Goal: Task Accomplishment & Management: Complete application form

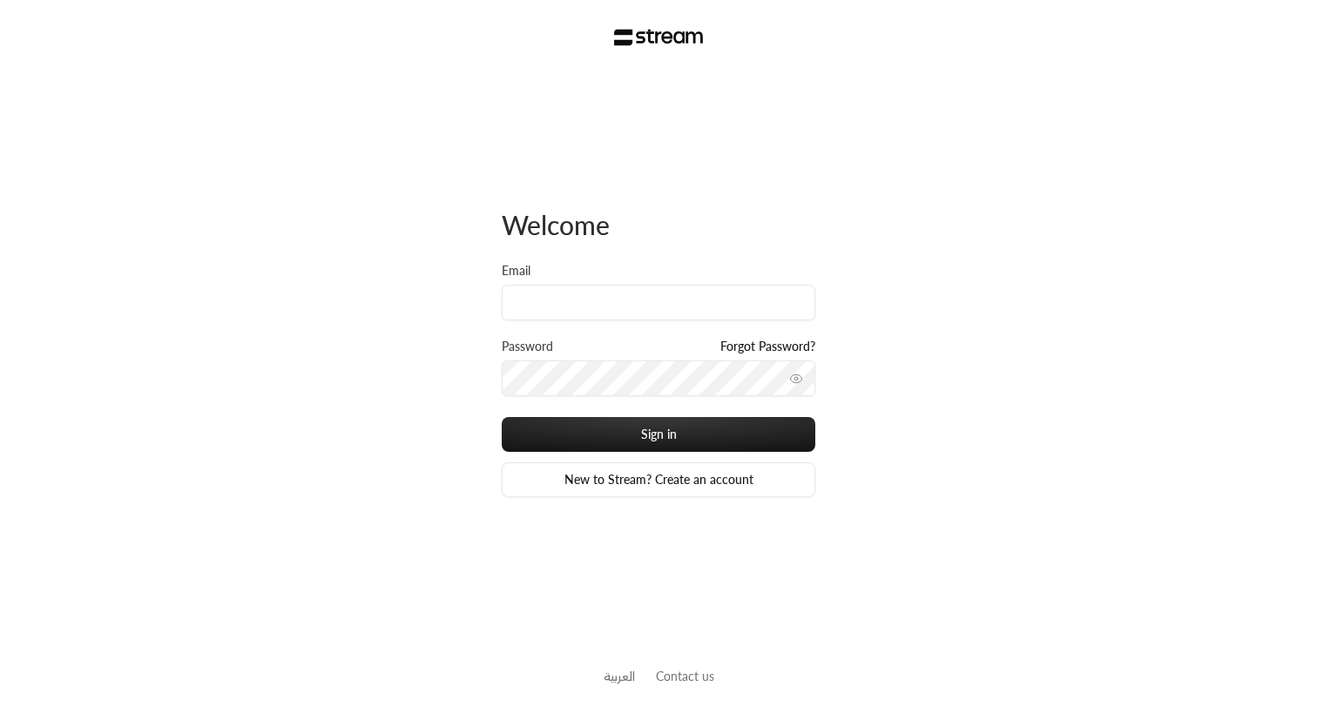
click at [571, 303] on input "Email" at bounding box center [659, 303] width 314 height 36
type input "a"
type input "[PERSON_NAME][EMAIL_ADDRESS][PERSON_NAME][DOMAIN_NAME]"
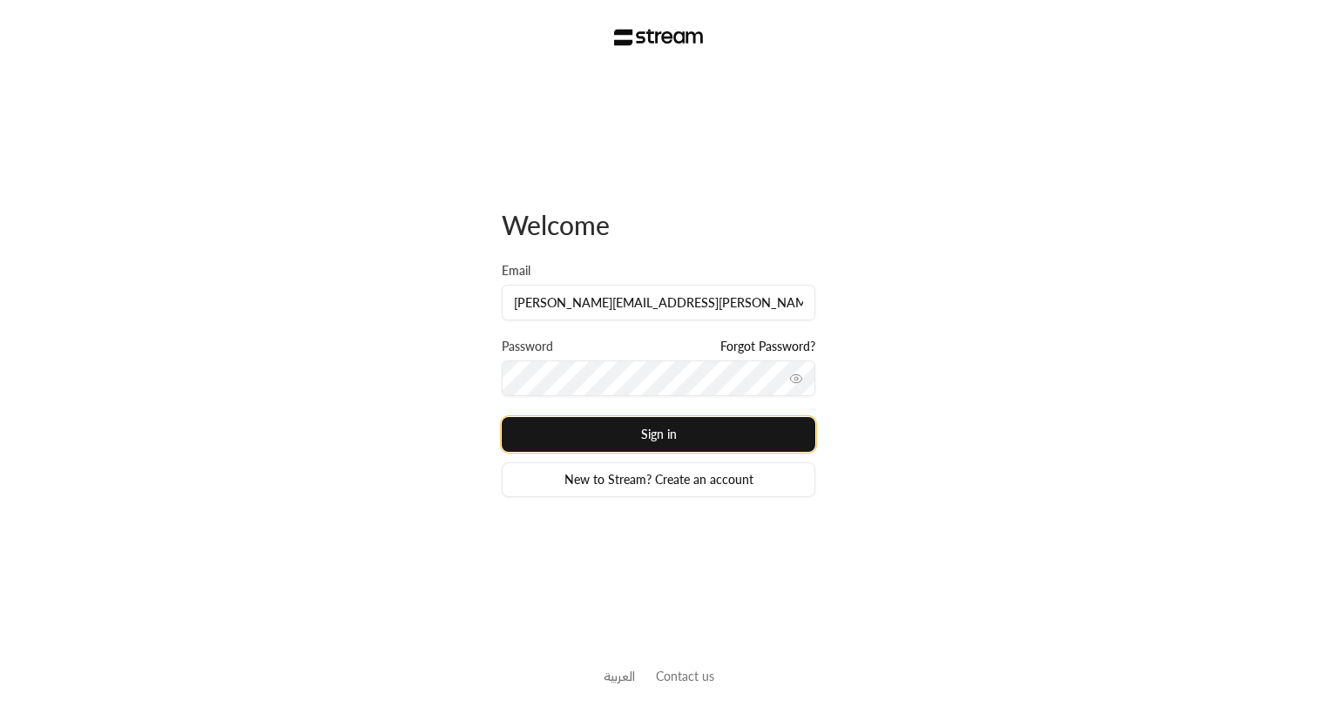
click at [691, 441] on button "Sign in" at bounding box center [659, 434] width 314 height 35
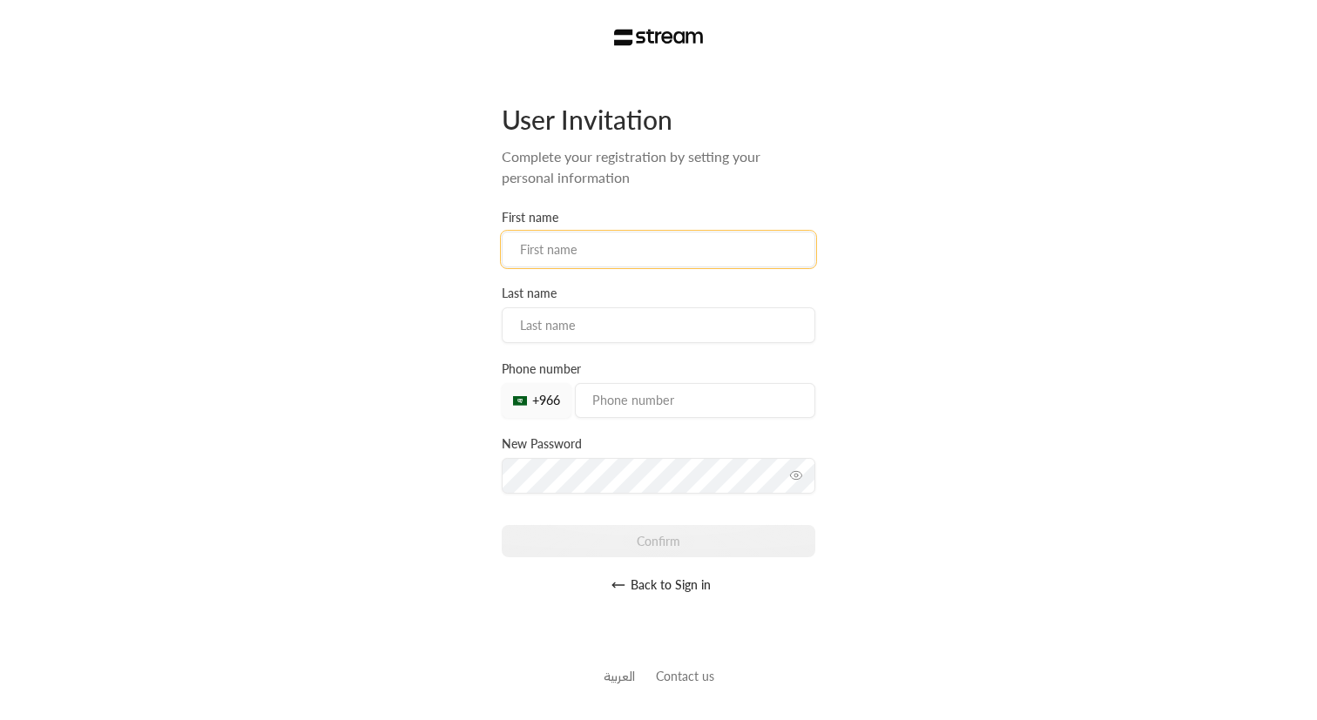
click at [588, 247] on input at bounding box center [659, 250] width 314 height 36
type input "Ahmed"
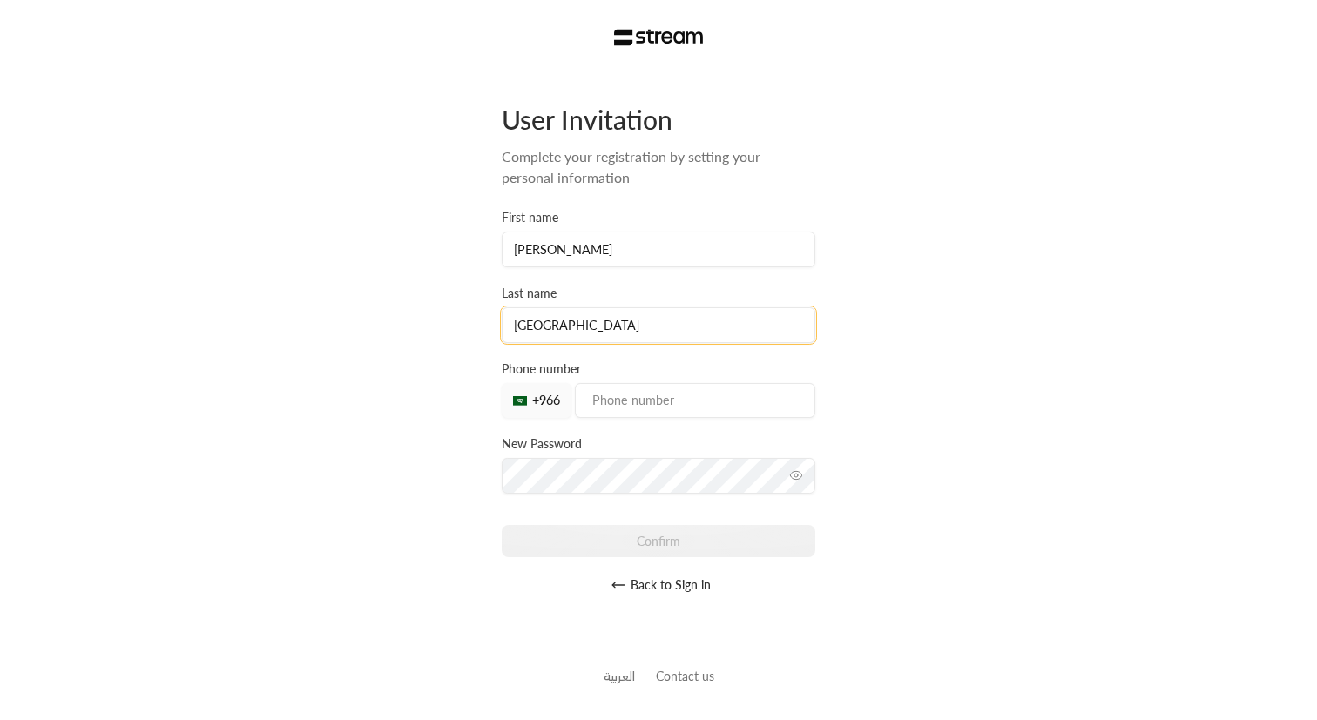
type input "Salem"
type input "581860737"
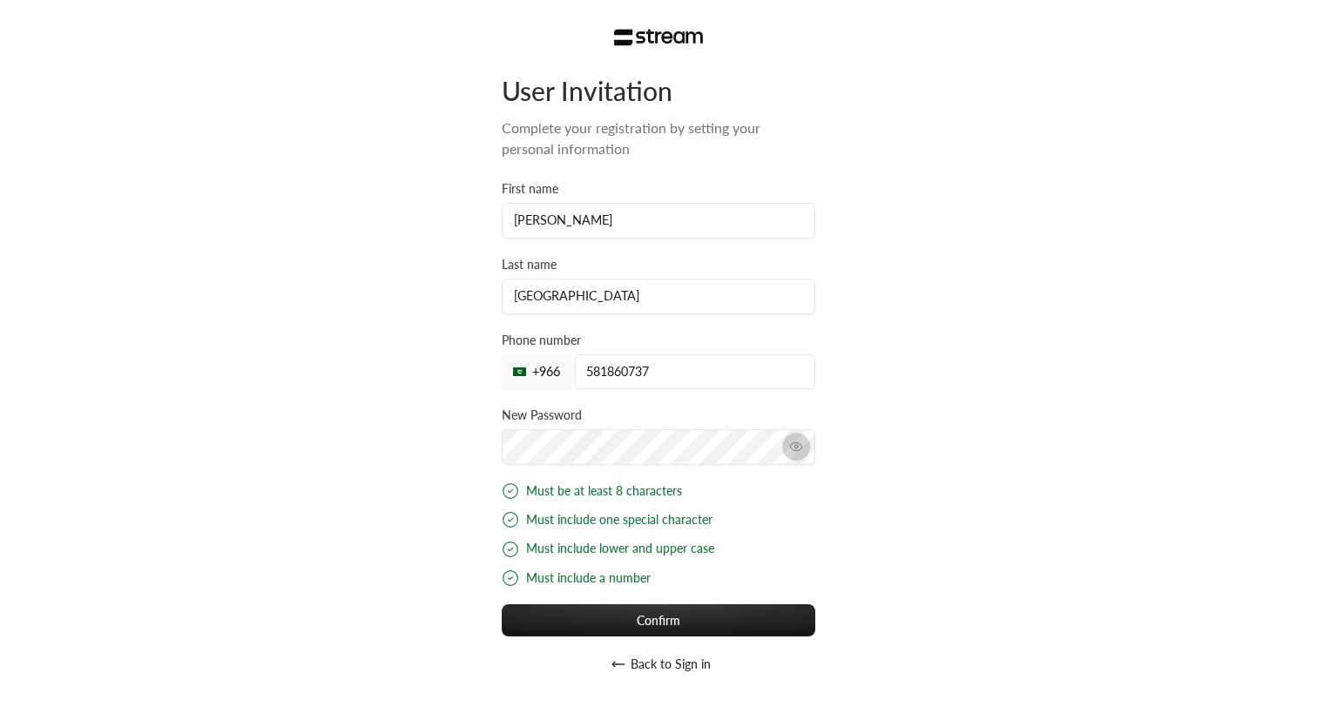
click at [794, 442] on icon "toggle password visibility" at bounding box center [796, 447] width 14 height 14
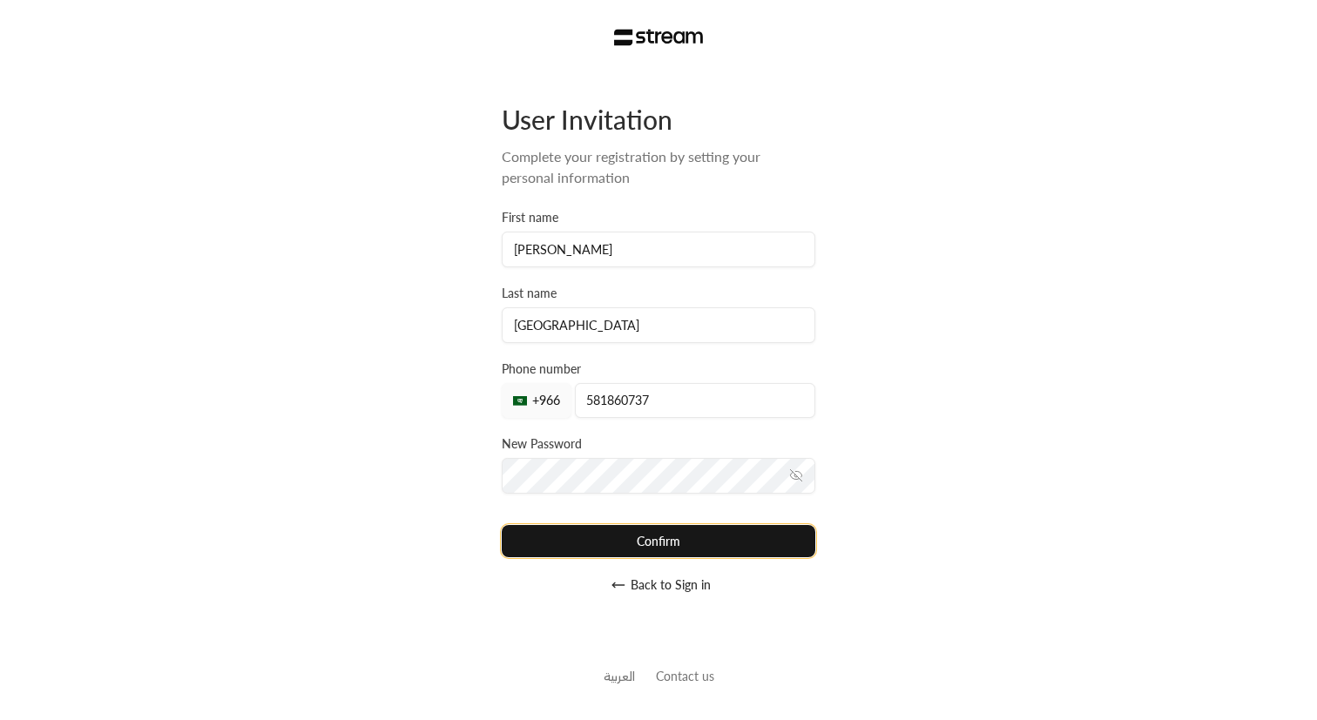
click at [674, 603] on div "User Invitation Complete your registration by setting your personal information…" at bounding box center [659, 353] width 314 height 500
click at [671, 551] on button "Confirm" at bounding box center [659, 541] width 314 height 32
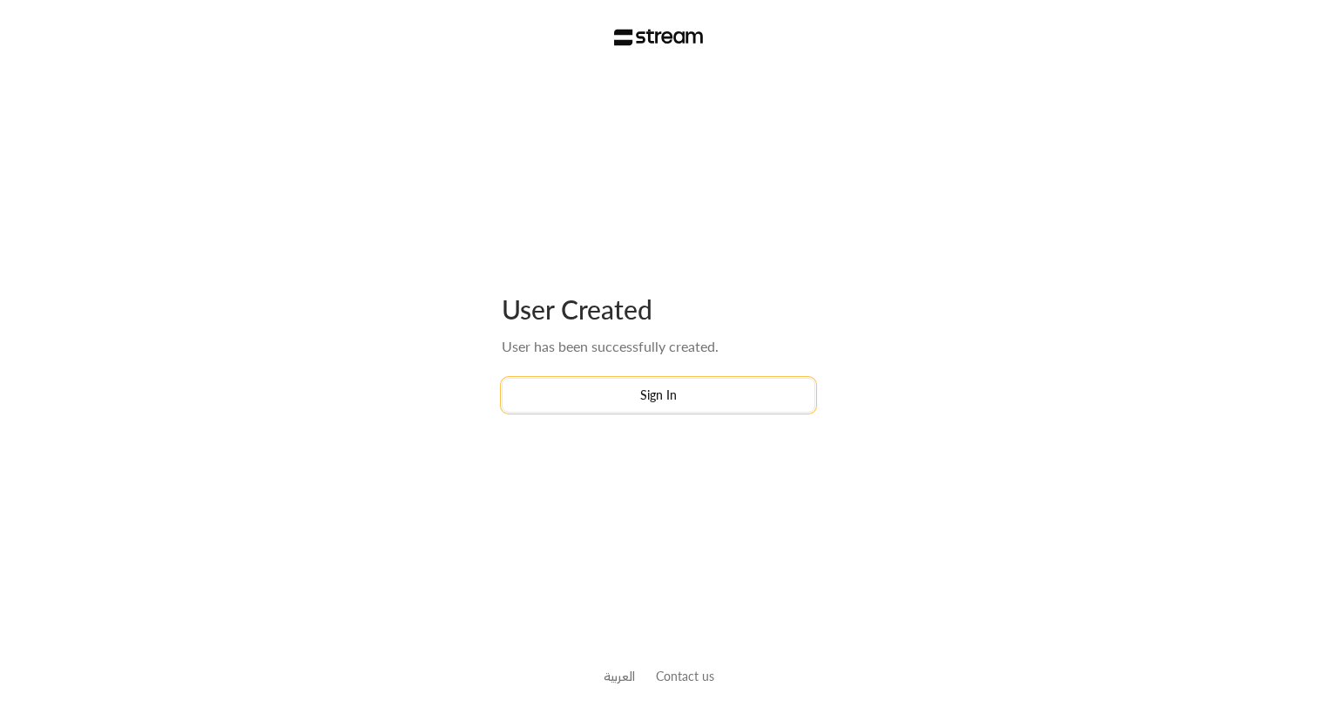
click at [675, 406] on button "Sign In" at bounding box center [659, 395] width 314 height 35
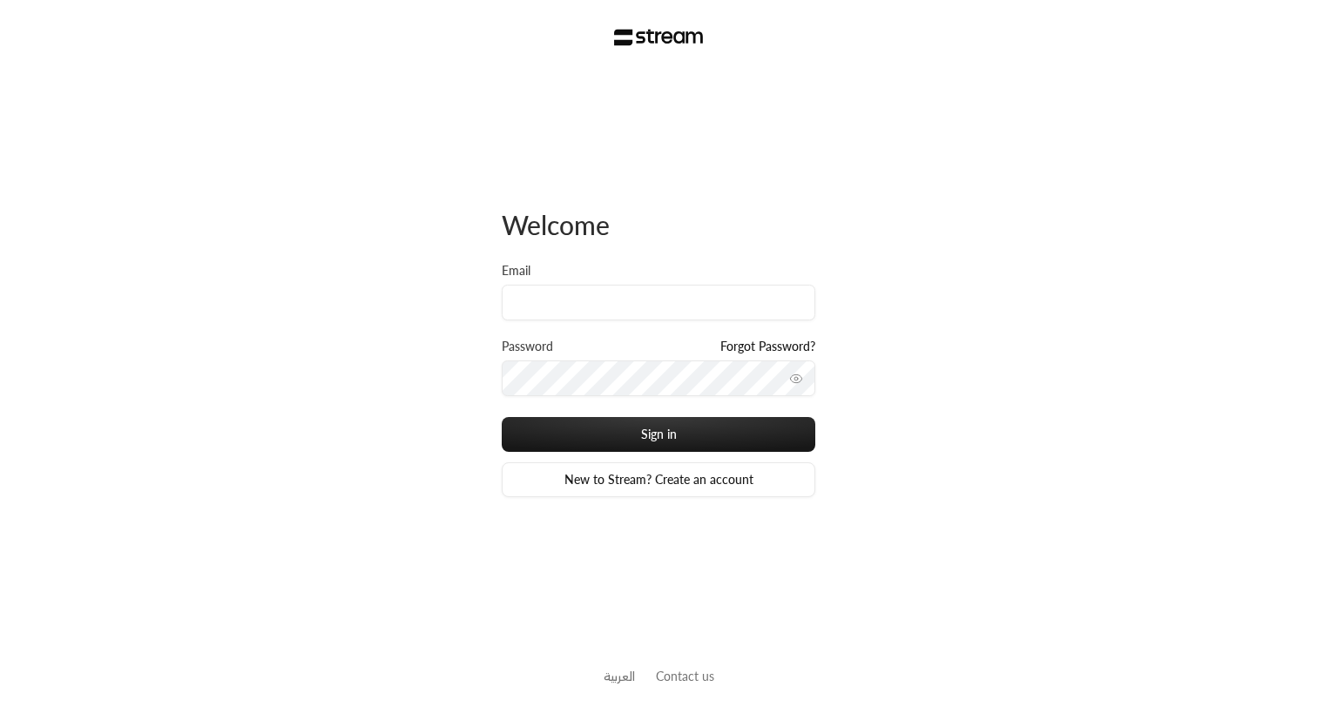
click at [612, 274] on div "Email" at bounding box center [659, 291] width 314 height 58
click at [589, 294] on input "Email" at bounding box center [659, 303] width 314 height 36
type input "[PERSON_NAME][EMAIL_ADDRESS][PERSON_NAME][DOMAIN_NAME]"
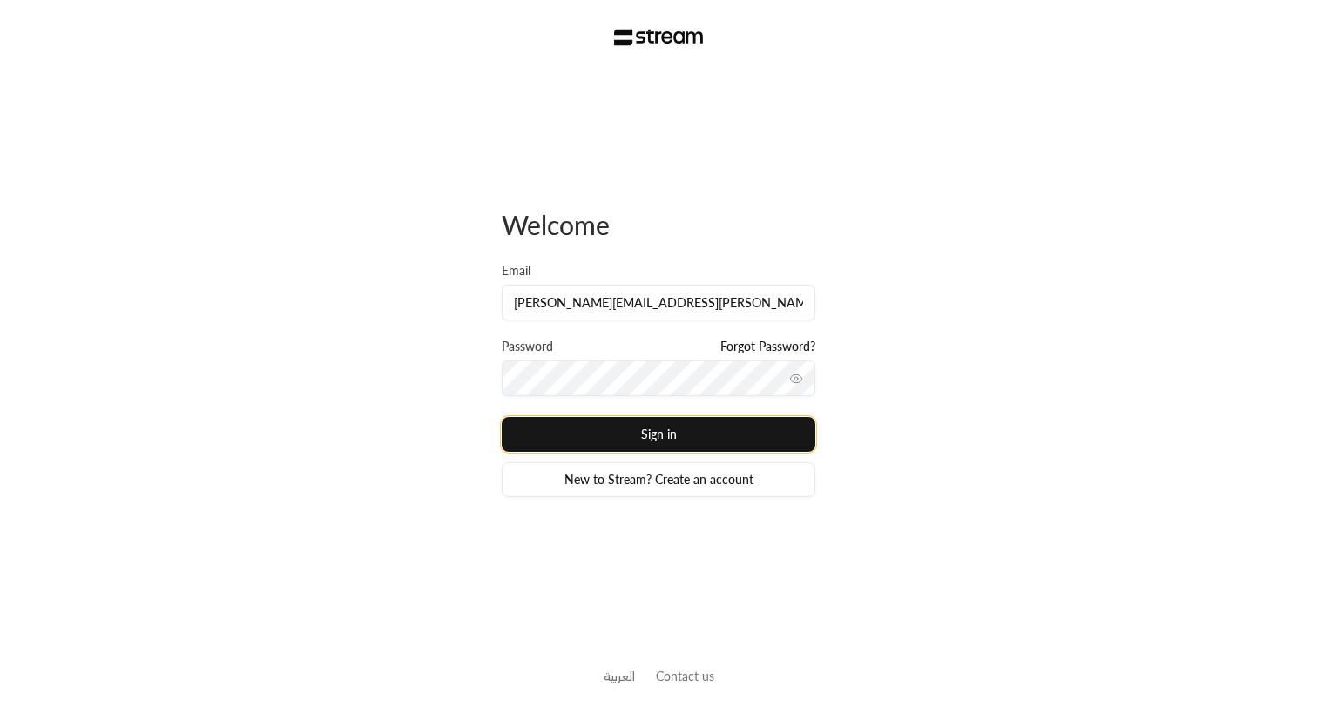
click at [651, 419] on button "Sign in" at bounding box center [659, 434] width 314 height 35
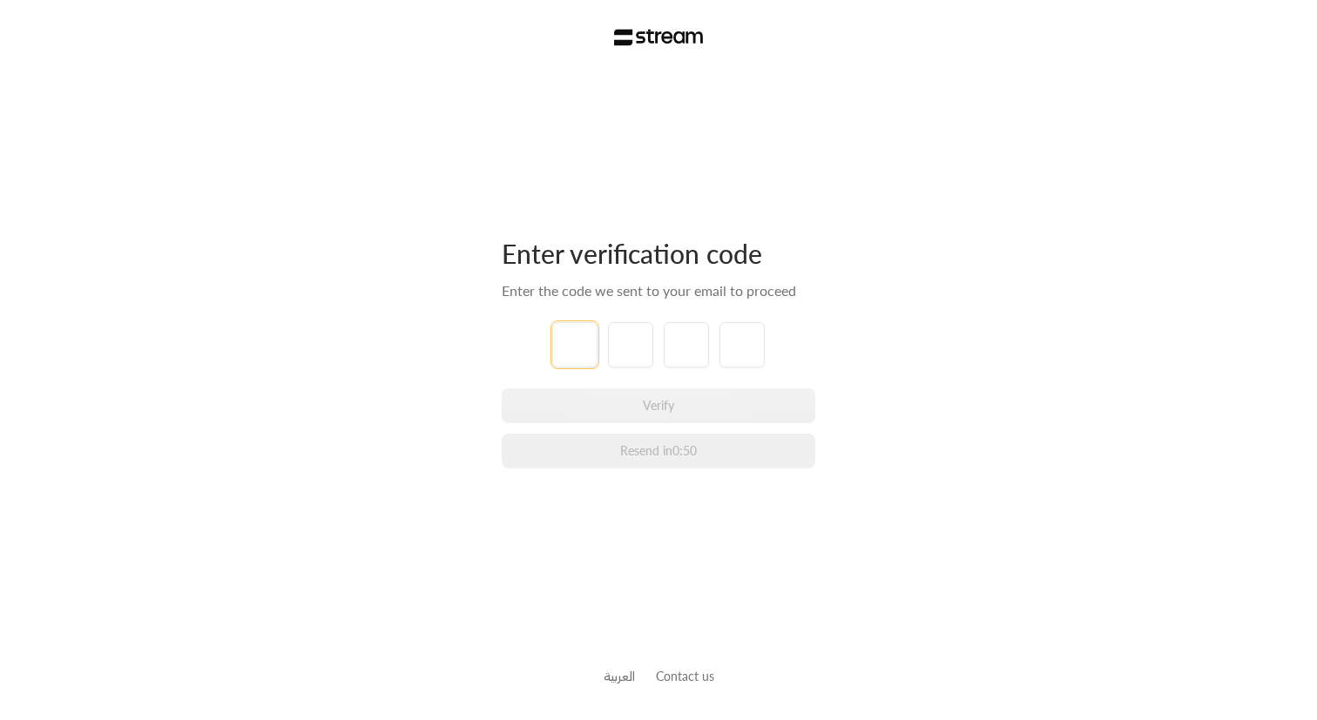
paste input "2"
type input "2"
type input "7"
type input "5"
type input "4"
